Goal: Task Accomplishment & Management: Complete application form

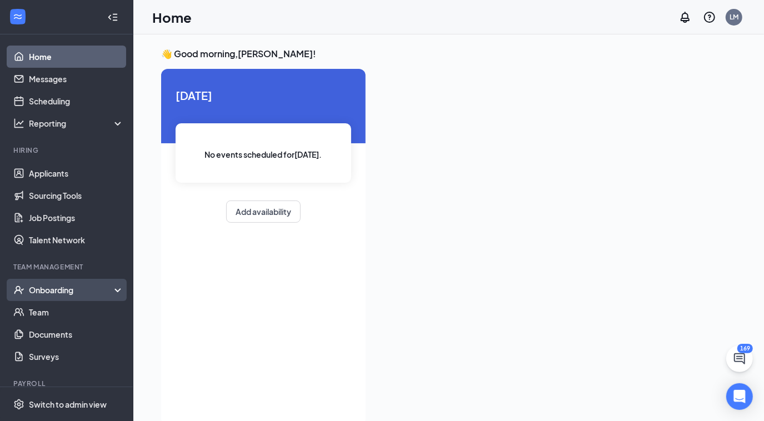
click at [50, 286] on div "Onboarding" at bounding box center [72, 290] width 86 height 11
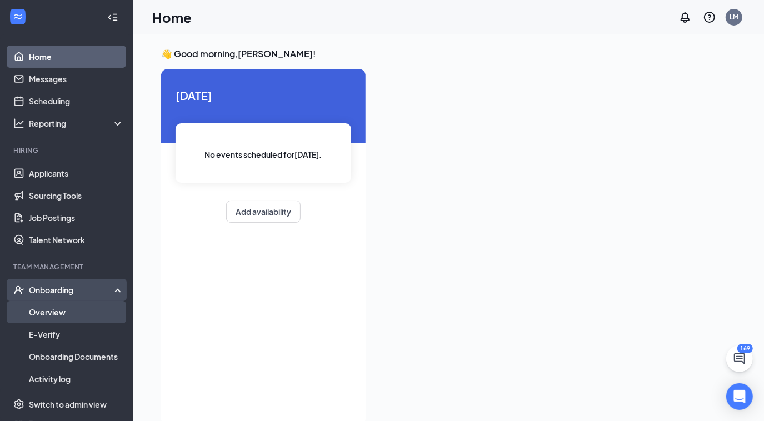
click at [43, 312] on link "Overview" at bounding box center [76, 312] width 95 height 22
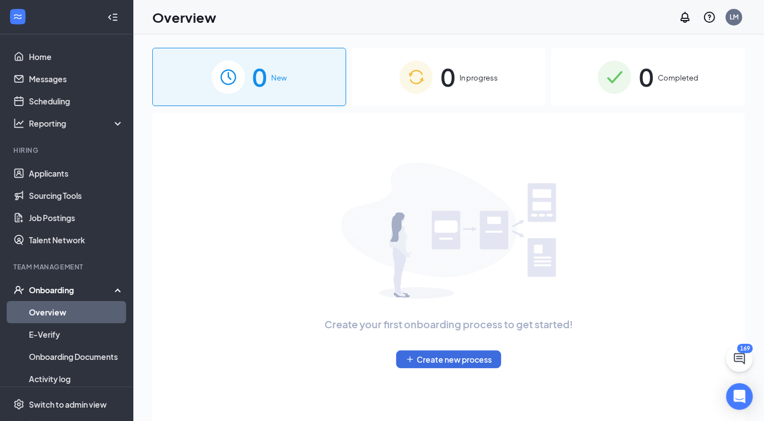
click at [468, 87] on div "0 In progress" at bounding box center [449, 77] width 194 height 58
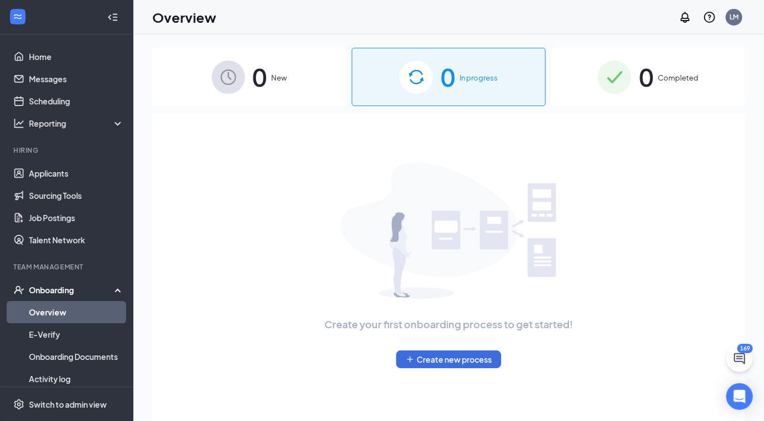
click at [468, 87] on div "0 In progress" at bounding box center [449, 77] width 194 height 58
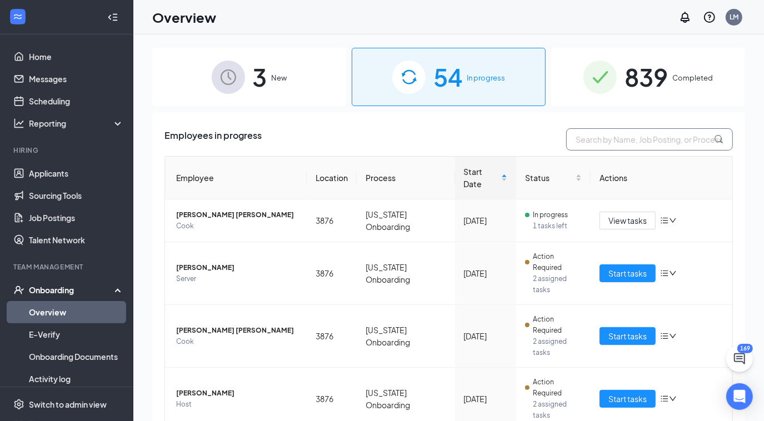
click at [622, 137] on input "text" at bounding box center [649, 139] width 167 height 22
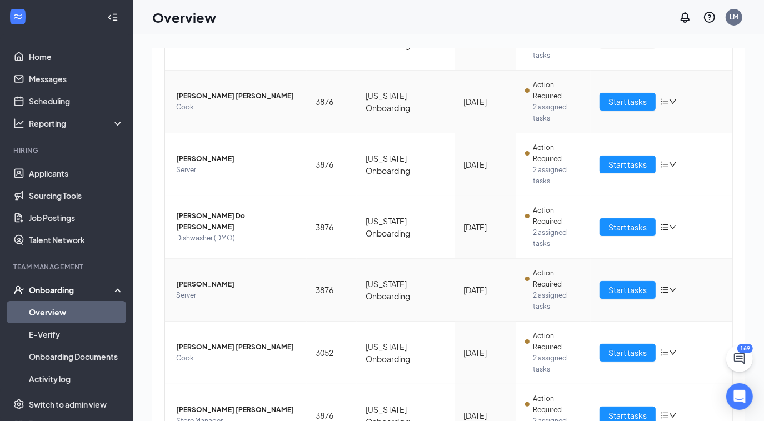
scroll to position [295, 0]
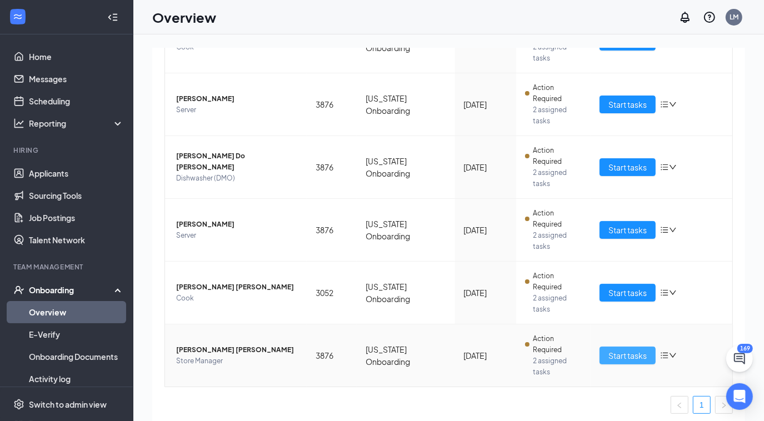
type input "[PERSON_NAME]"
click at [601, 354] on button "Start tasks" at bounding box center [628, 356] width 56 height 18
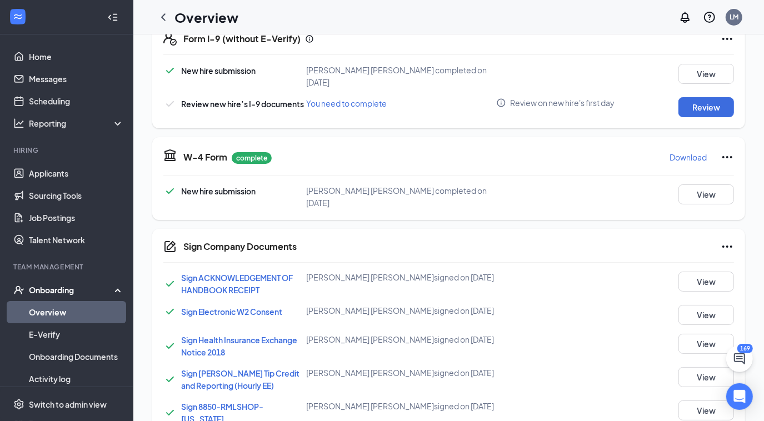
scroll to position [270, 0]
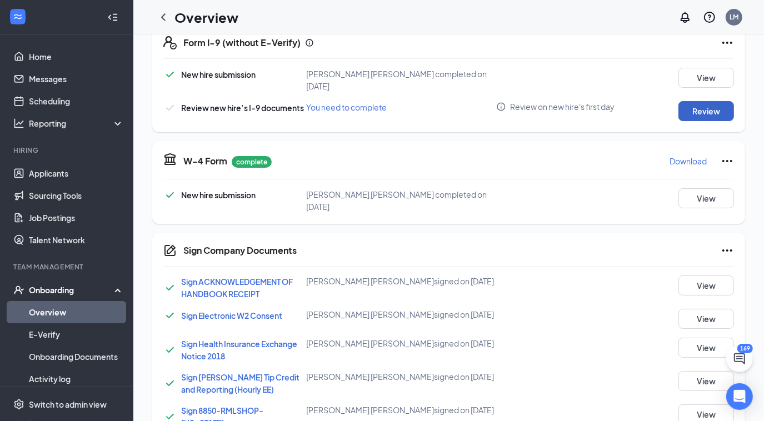
click at [690, 102] on button "Review" at bounding box center [707, 111] width 56 height 20
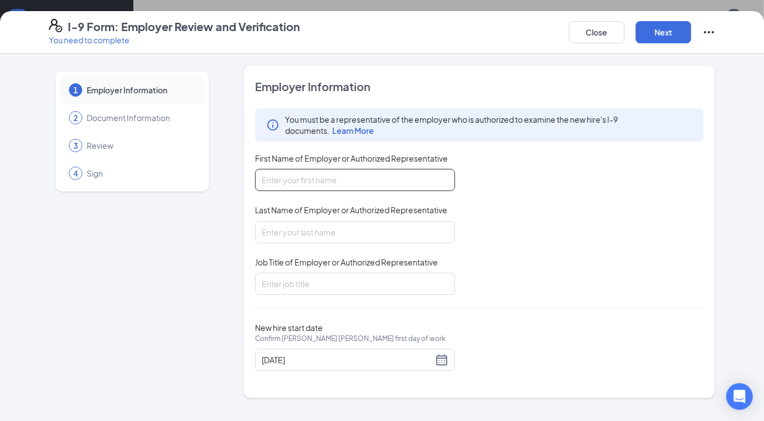
click at [338, 184] on input "First Name of Employer or Authorized Representative" at bounding box center [355, 180] width 200 height 22
type input "[PERSON_NAME]"
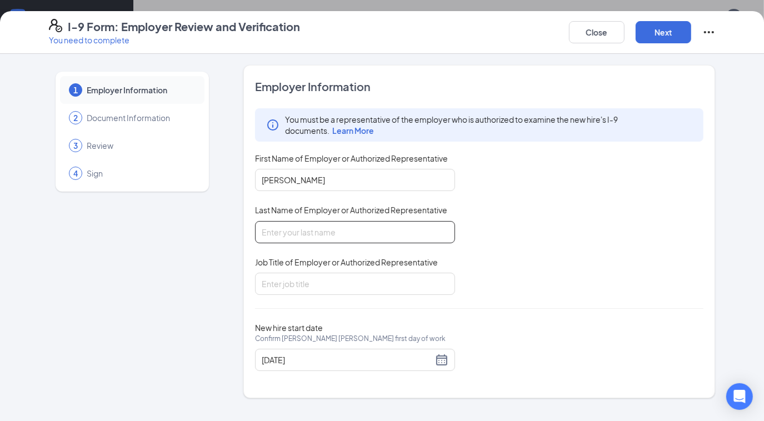
click at [296, 232] on input "Last Name of Employer or Authorized Representative" at bounding box center [355, 232] width 200 height 22
type input "[PERSON_NAME]"
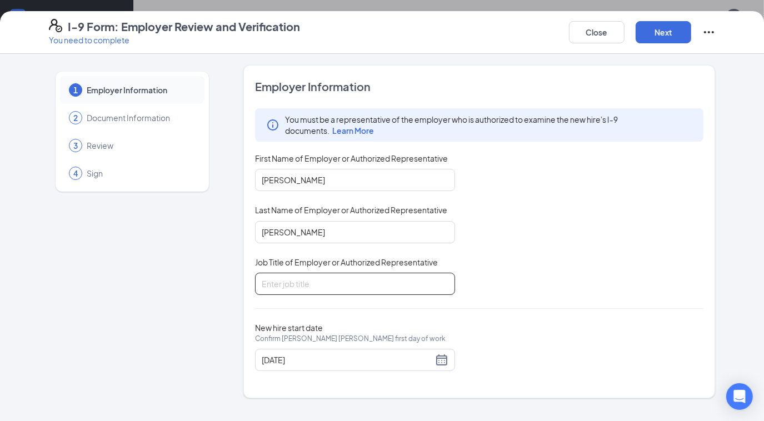
click at [302, 279] on input "Job Title of Employer or Authorized Representative" at bounding box center [355, 284] width 200 height 22
type input "DM"
click at [658, 36] on button "Next" at bounding box center [664, 32] width 56 height 22
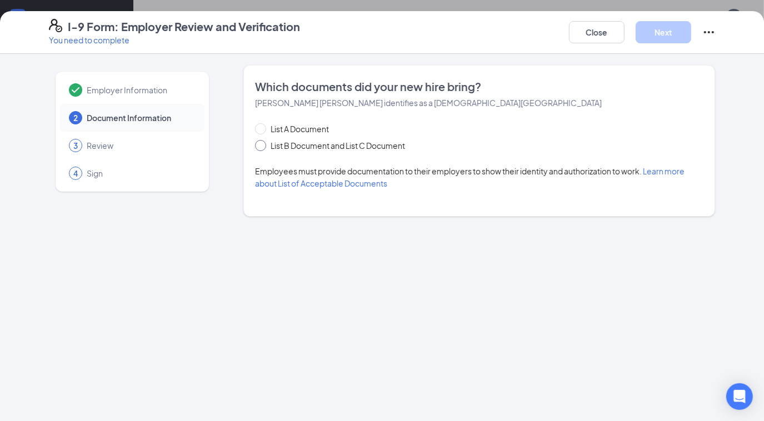
click at [261, 144] on input "List B Document and List C Document" at bounding box center [259, 144] width 8 height 8
radio input "true"
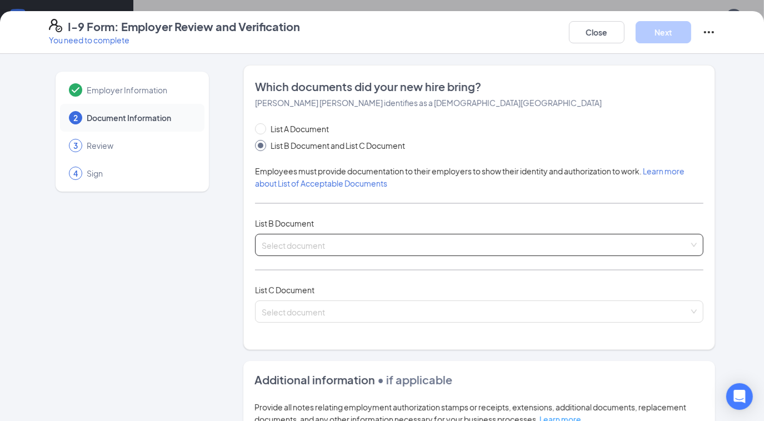
click at [278, 242] on div "Select document List B Documents Driver’s License issued by U.S State or outlyi…" at bounding box center [479, 245] width 449 height 22
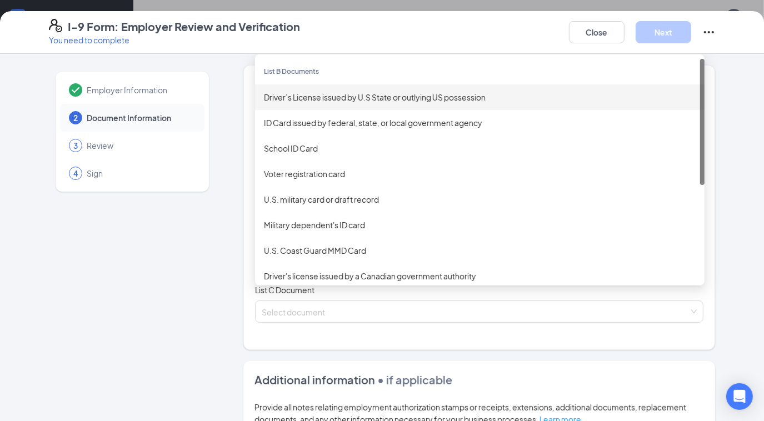
click at [308, 102] on div "Driver’s License issued by U.S State or outlying US possession" at bounding box center [480, 97] width 432 height 12
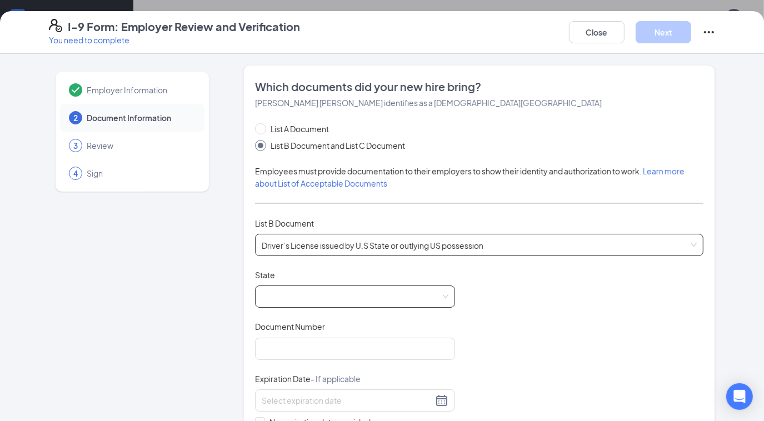
click at [331, 299] on span at bounding box center [355, 296] width 187 height 21
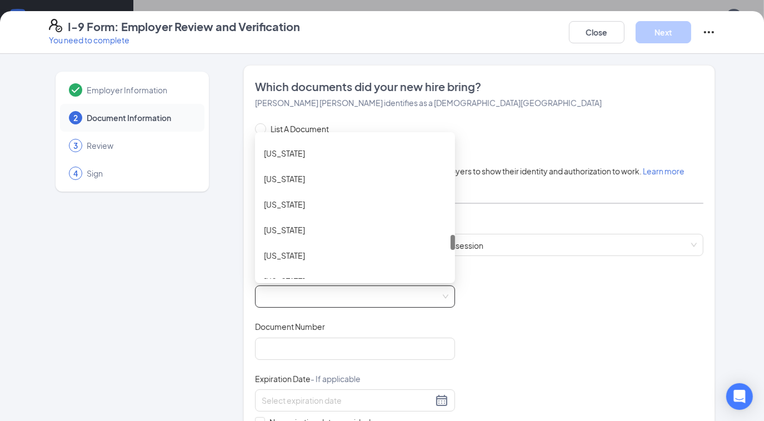
scroll to position [918, 0]
click at [291, 226] on div "[US_STATE]" at bounding box center [355, 229] width 182 height 12
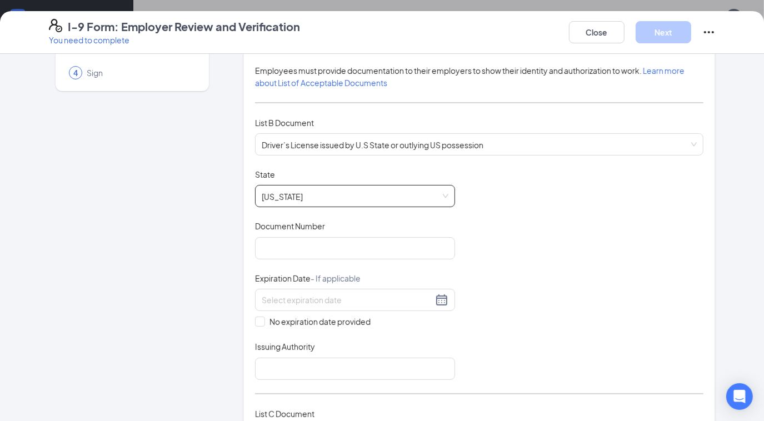
scroll to position [101, 0]
click at [331, 237] on input "Document Number" at bounding box center [355, 248] width 200 height 22
type input "c"
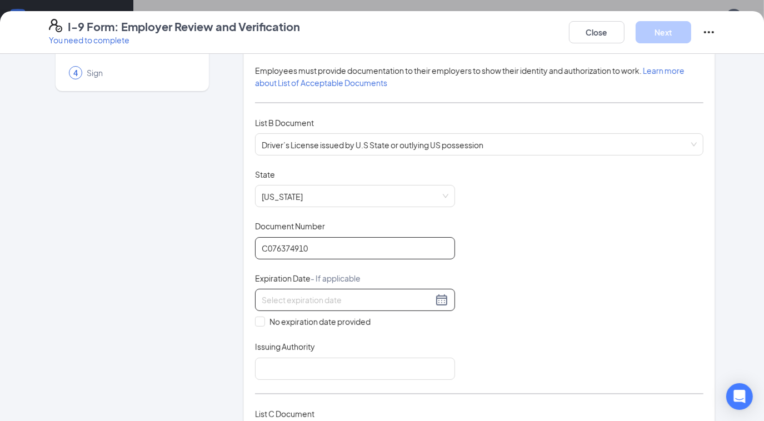
type input "C076374910"
click at [281, 300] on input at bounding box center [347, 300] width 171 height 12
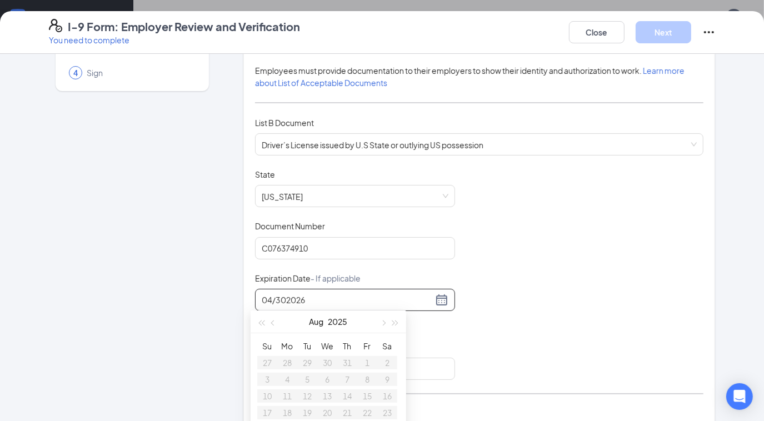
click at [283, 294] on input "04/302026" at bounding box center [347, 300] width 171 height 12
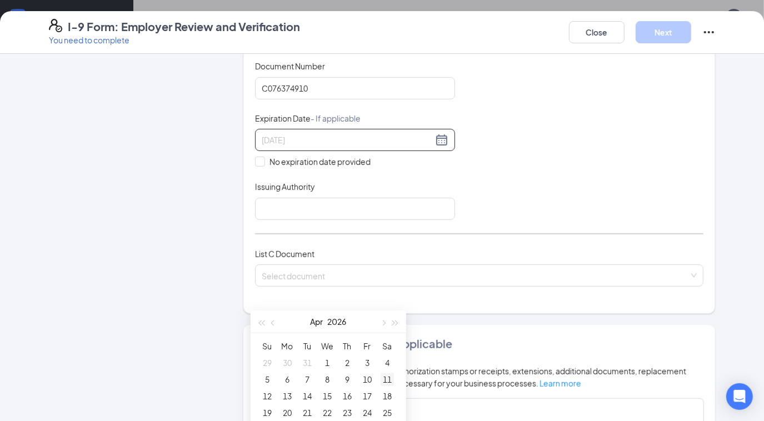
scroll to position [32, 0]
click at [342, 396] on div "30" at bounding box center [347, 397] width 13 height 13
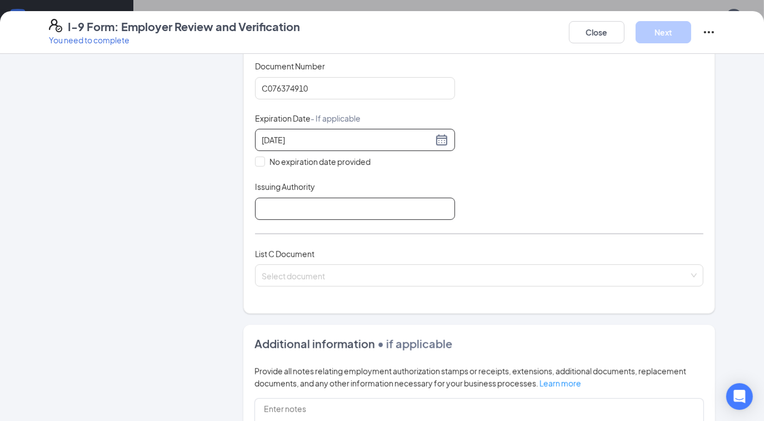
type input "[DATE]"
click at [347, 205] on input "Issuing Authority" at bounding box center [355, 209] width 200 height 22
type input "[US_STATE]"
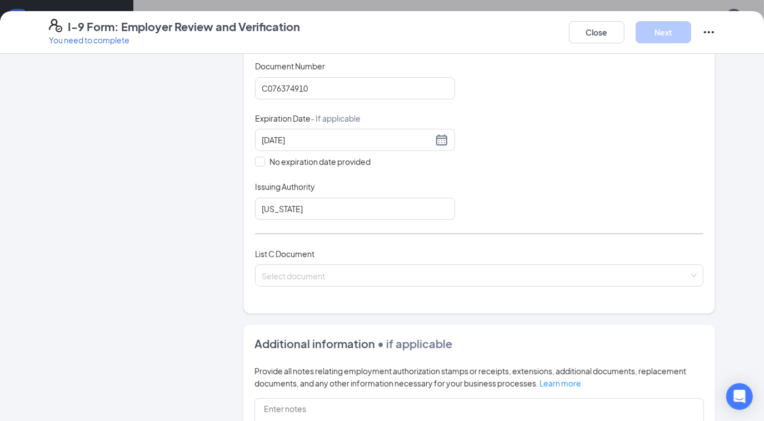
click at [624, 215] on div "Document Title Driver’s License issued by U.S State or outlying US possession S…" at bounding box center [479, 114] width 449 height 211
click at [470, 271] on div "Select document List C Documents Unrestricted Social Security Card Certificatio…" at bounding box center [479, 276] width 449 height 22
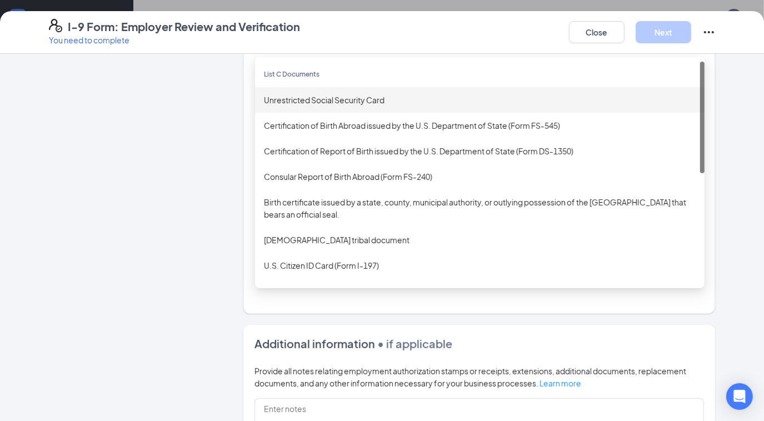
click at [370, 100] on div "Unrestricted Social Security Card" at bounding box center [480, 100] width 432 height 12
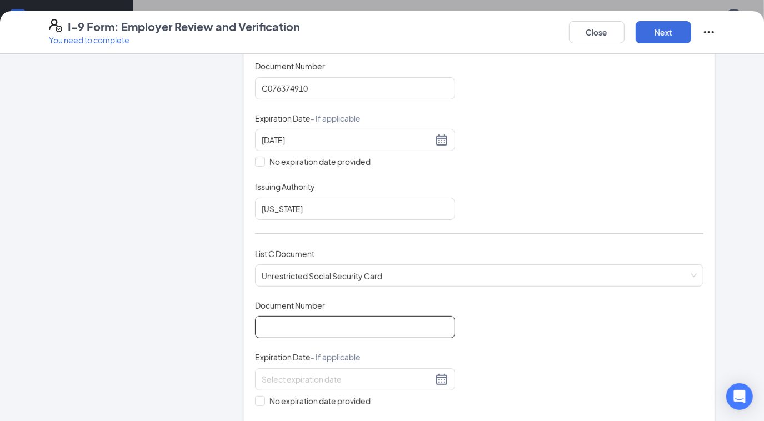
click at [283, 324] on input "Document Number" at bounding box center [355, 327] width 200 height 22
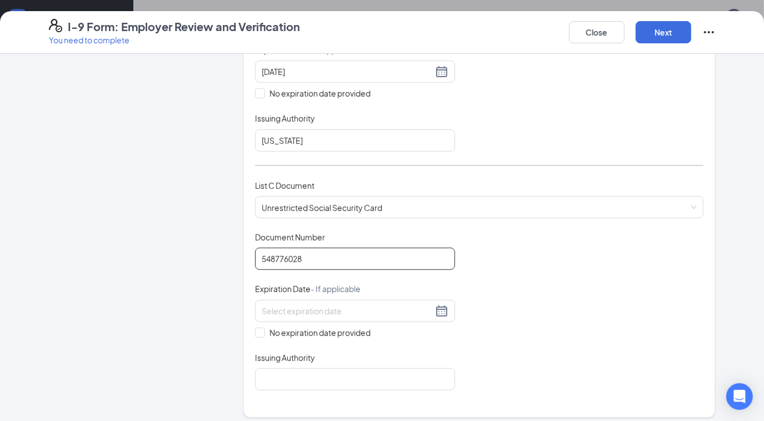
scroll to position [330, 0]
type input "548776028"
click at [346, 306] on input at bounding box center [347, 311] width 171 height 12
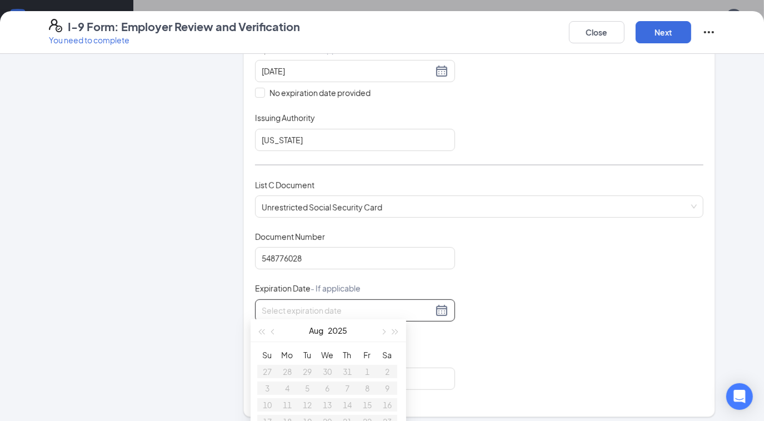
scroll to position [386, 0]
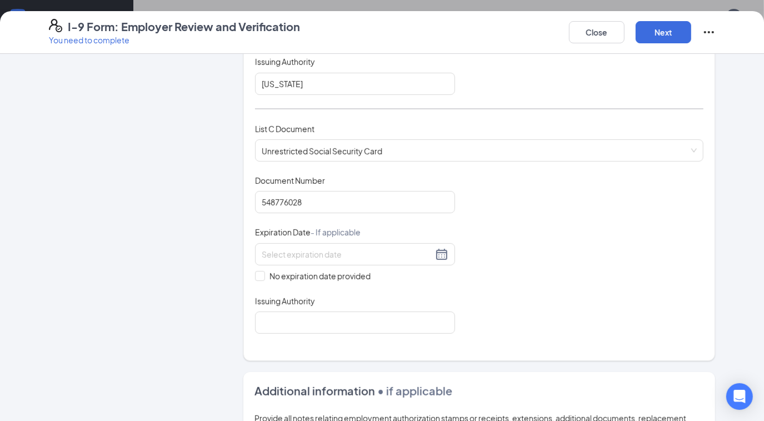
click at [526, 291] on div "Document Title Unrestricted Social Security Card Document Number 548776028 Expi…" at bounding box center [479, 254] width 449 height 159
click at [257, 271] on input "No expiration date provided" at bounding box center [259, 275] width 8 height 8
checkbox input "true"
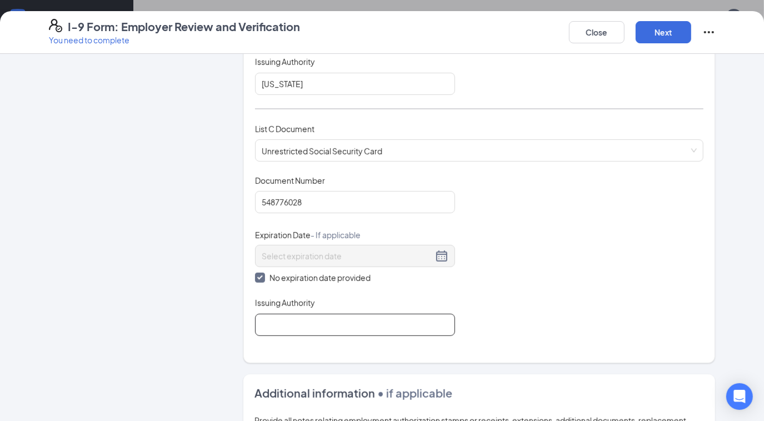
click at [285, 317] on input "Issuing Authority" at bounding box center [355, 325] width 200 height 22
type input "SSA"
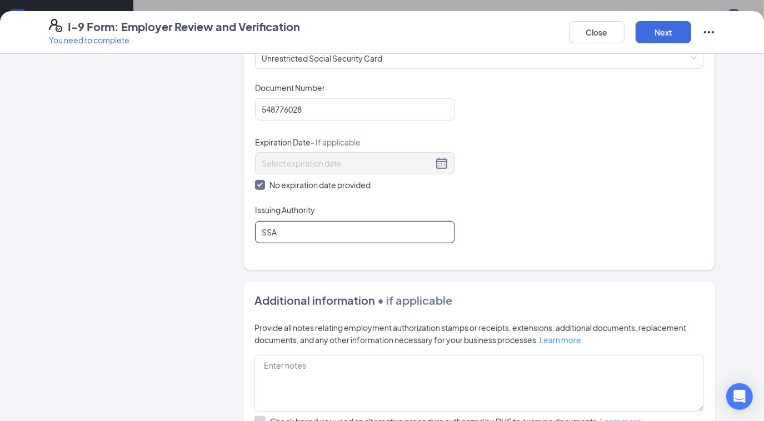
scroll to position [474, 0]
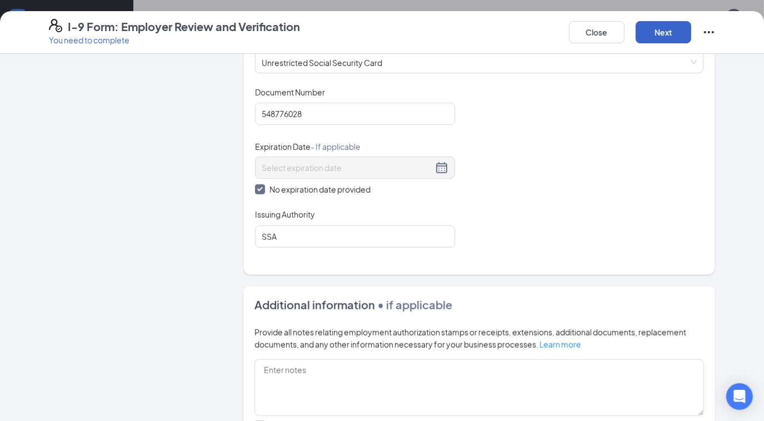
click at [656, 34] on button "Next" at bounding box center [664, 32] width 56 height 22
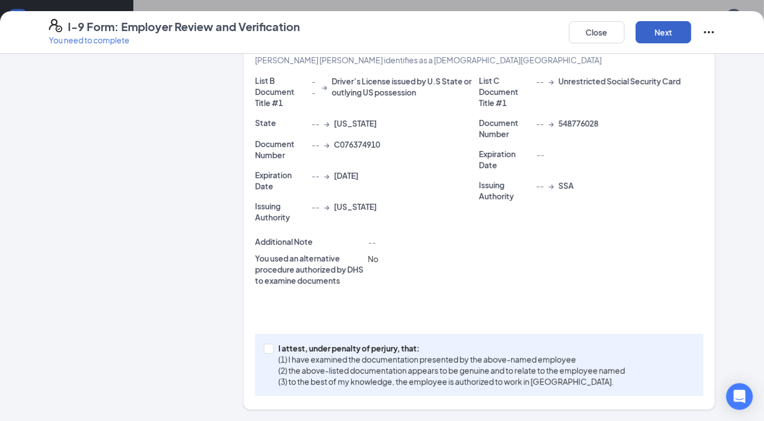
scroll to position [228, 0]
click at [648, 33] on button "Next" at bounding box center [664, 32] width 56 height 22
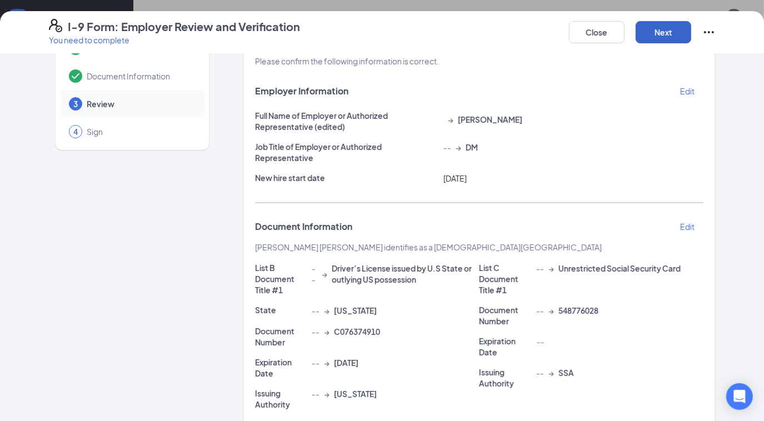
scroll to position [43, 0]
click at [656, 38] on button "Next" at bounding box center [664, 32] width 56 height 22
click at [664, 33] on button "Next" at bounding box center [664, 32] width 56 height 22
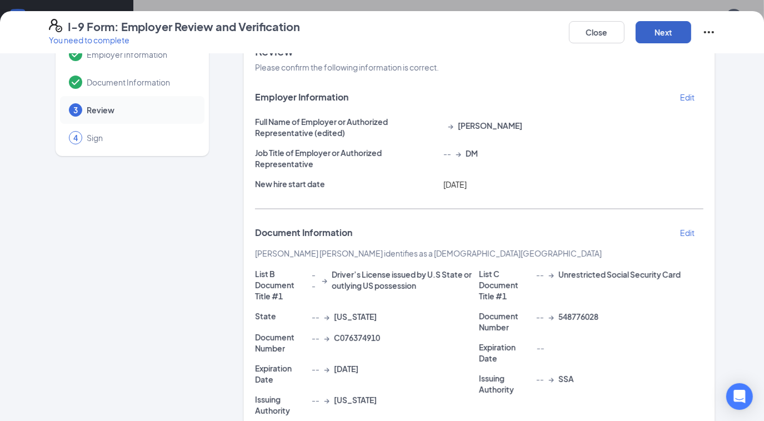
scroll to position [34, 0]
click at [676, 36] on button "Next" at bounding box center [664, 32] width 56 height 22
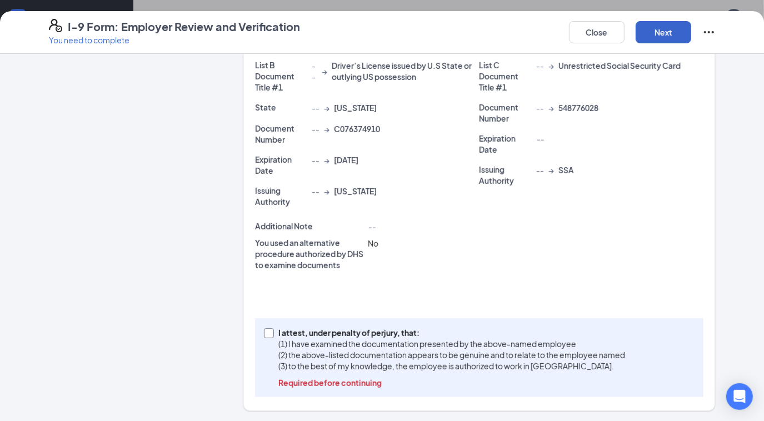
scroll to position [222, 0]
click at [265, 333] on input "I attest, under penalty of [PERSON_NAME], that: (1) I have examined the documen…" at bounding box center [268, 332] width 8 height 8
checkbox input "true"
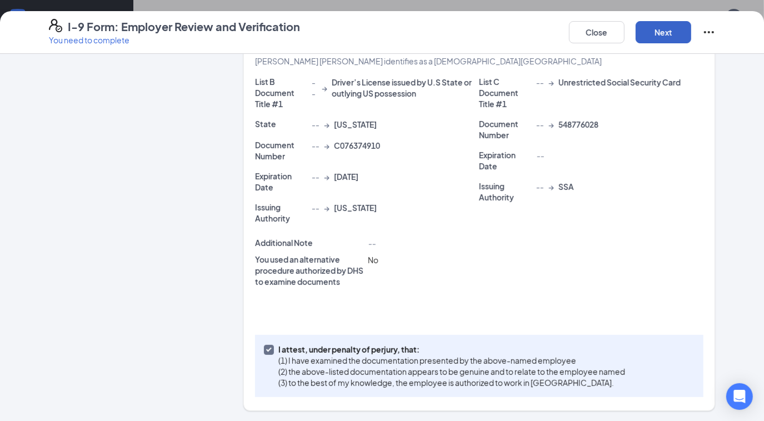
click at [658, 35] on button "Next" at bounding box center [664, 32] width 56 height 22
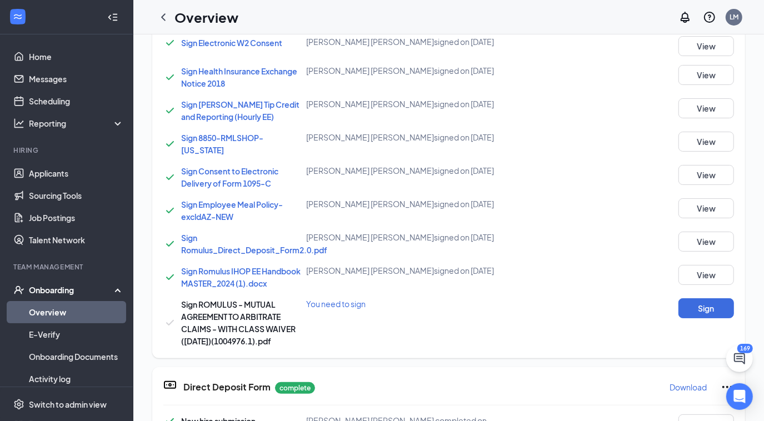
scroll to position [543, 0]
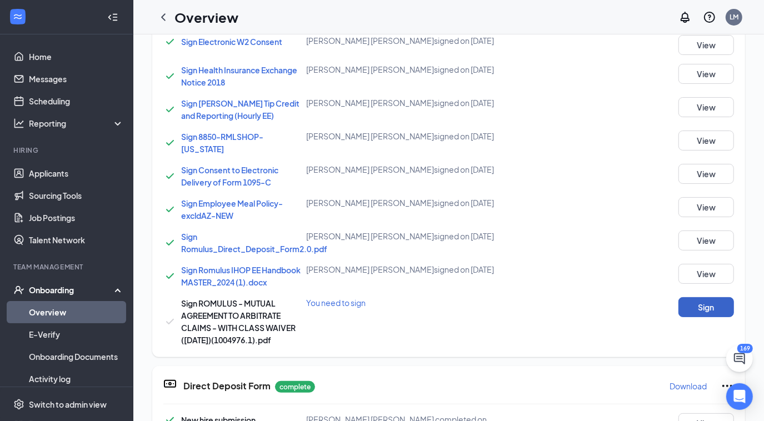
click at [704, 297] on button "Sign" at bounding box center [707, 307] width 56 height 20
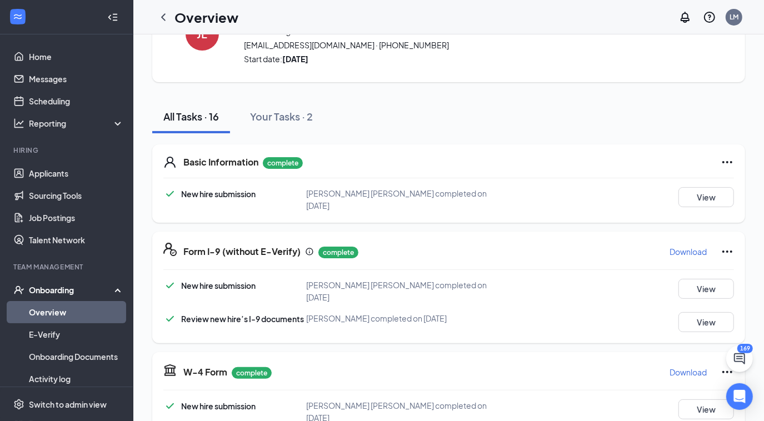
scroll to position [0, 0]
